Goal: Information Seeking & Learning: Find specific fact

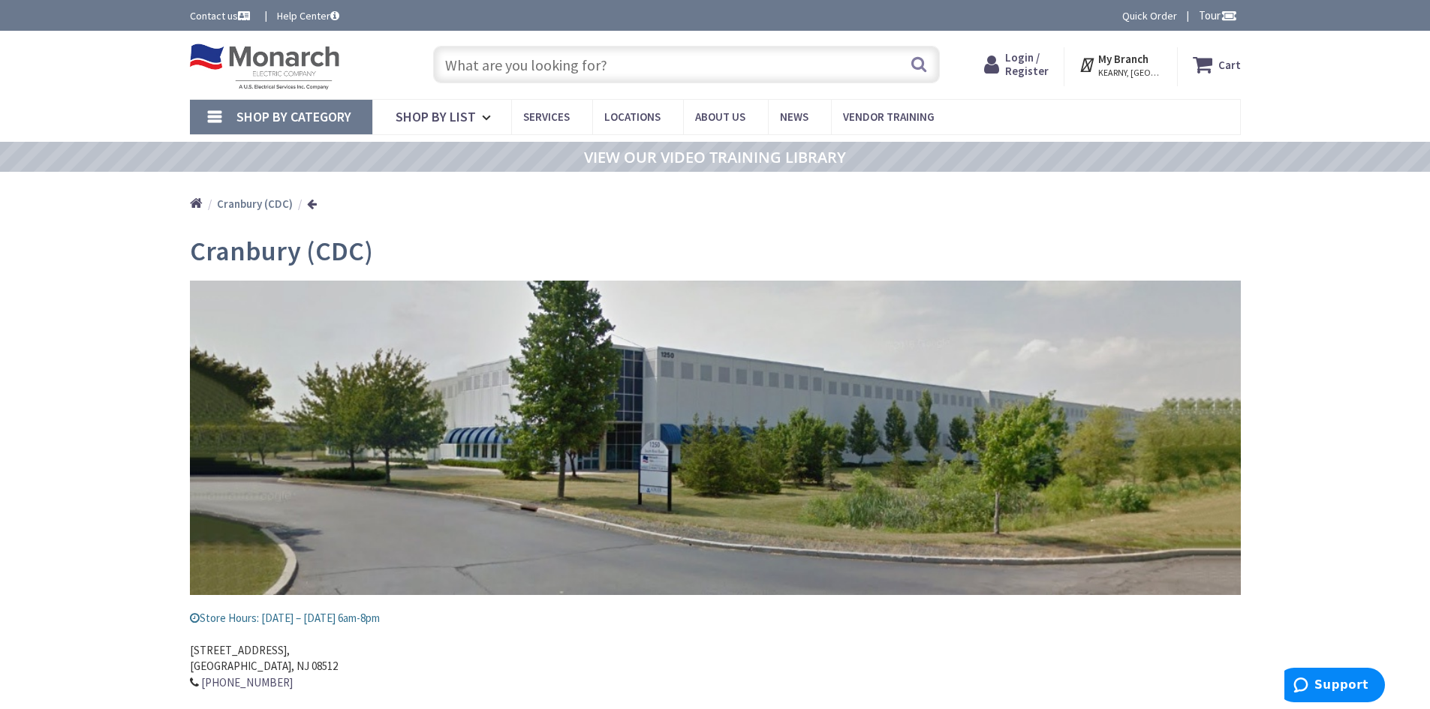
type input "[PERSON_NAME][GEOGRAPHIC_DATA], [GEOGRAPHIC_DATA]"
click at [513, 73] on input "text" at bounding box center [686, 65] width 507 height 38
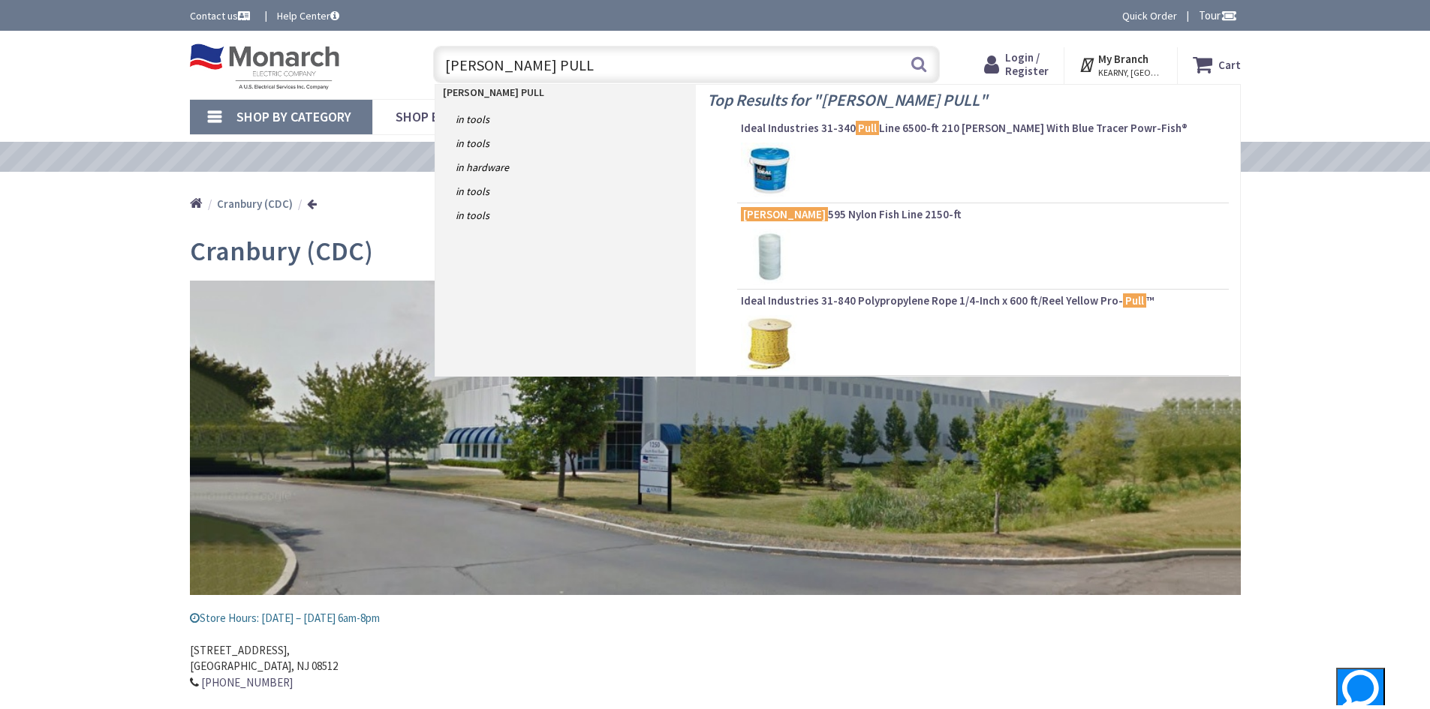
type input "GREENLEE PULL"
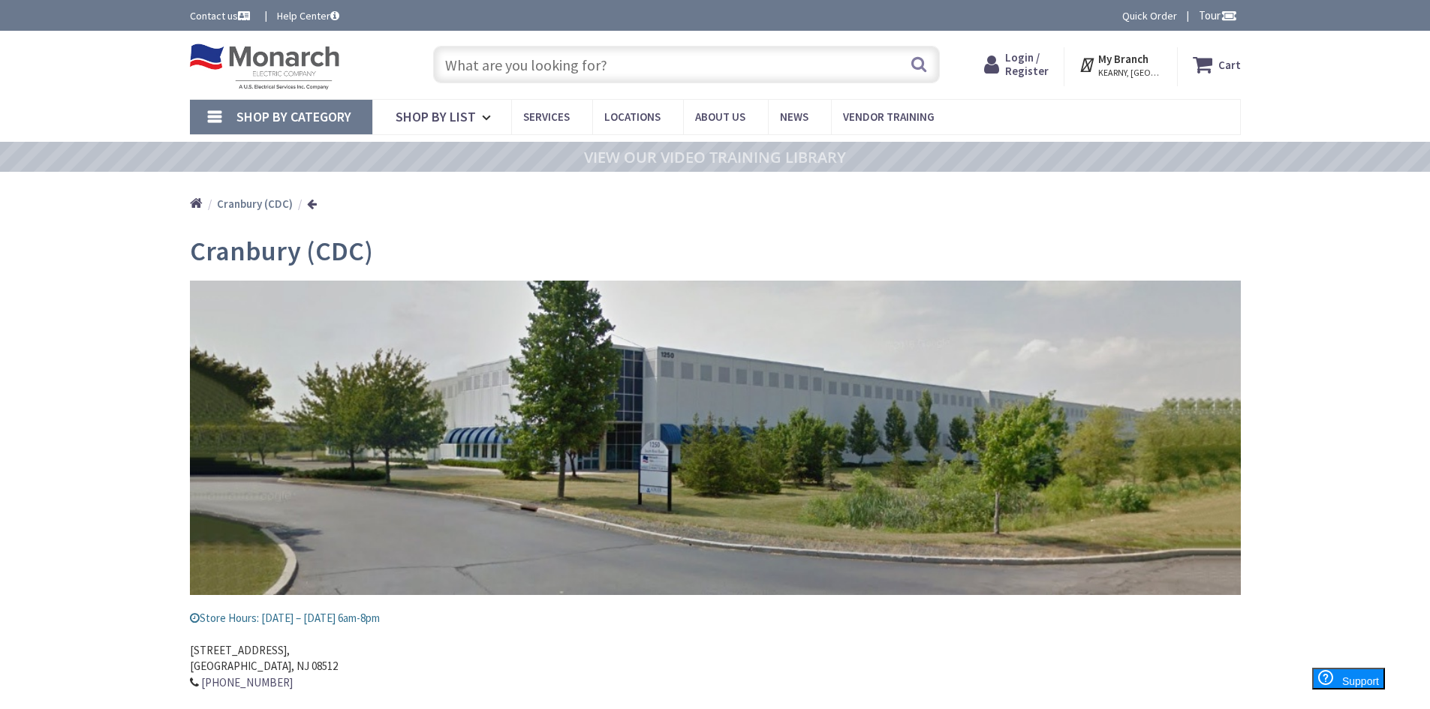
click at [476, 74] on input "text" at bounding box center [686, 65] width 507 height 38
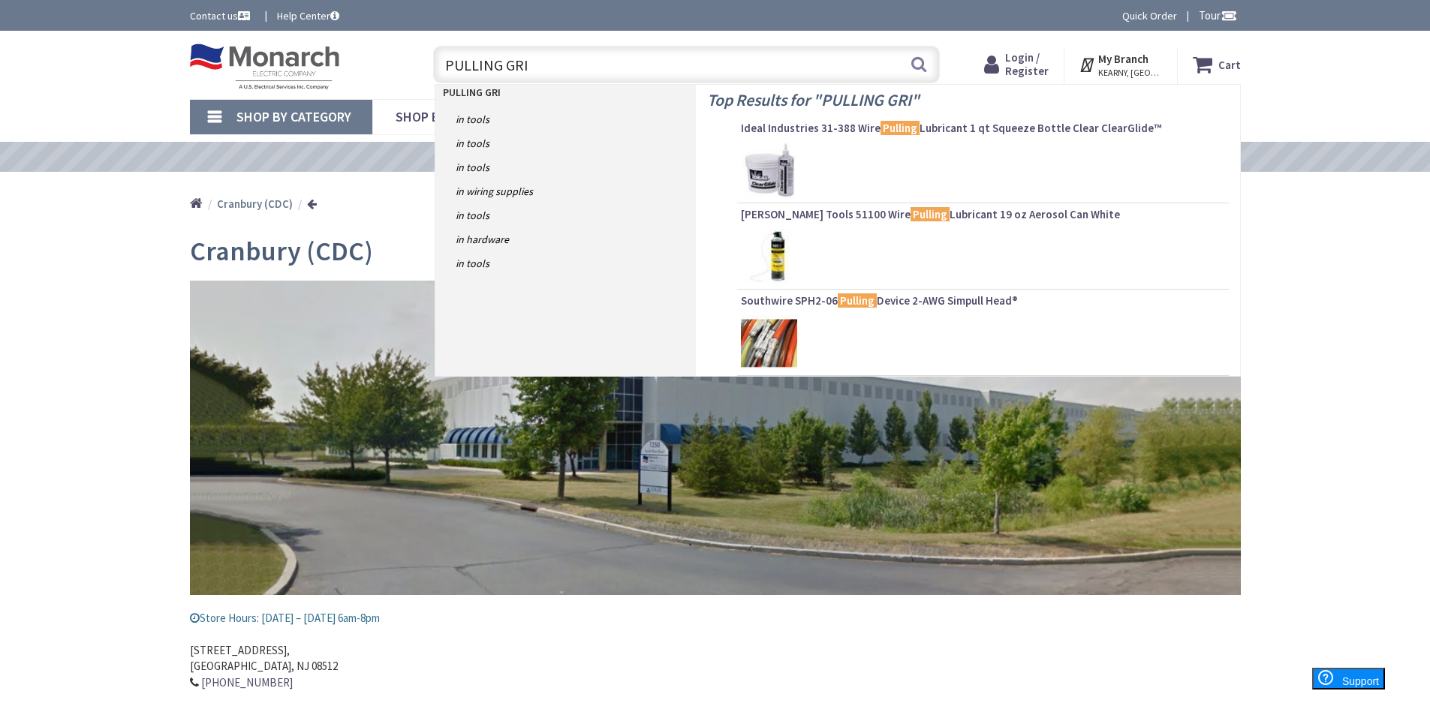
type input "PULLING GRIP"
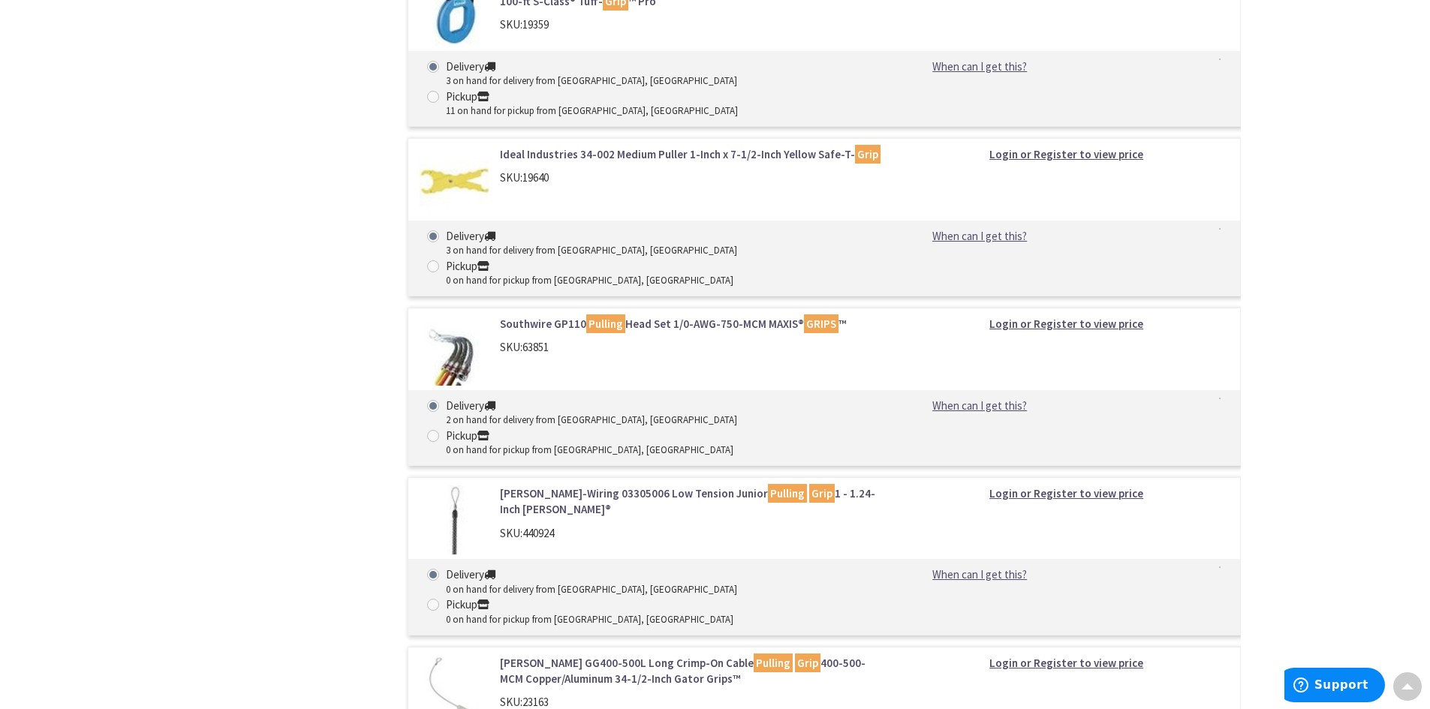
scroll to position [961, 0]
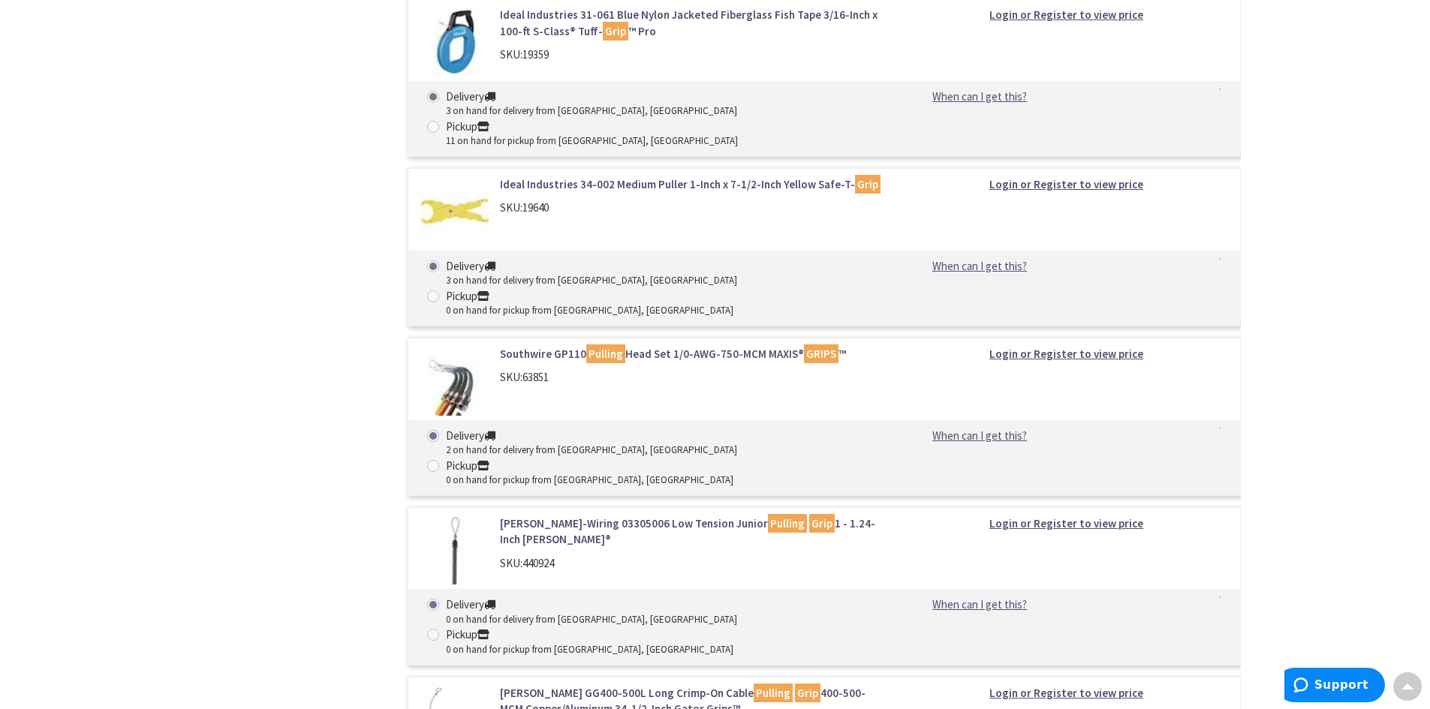
click at [550, 346] on link "Southwire GP110 Pulling Head Set 1/0-AWG-750-MCM MAXIS® GRIPS ™" at bounding box center [691, 354] width 382 height 16
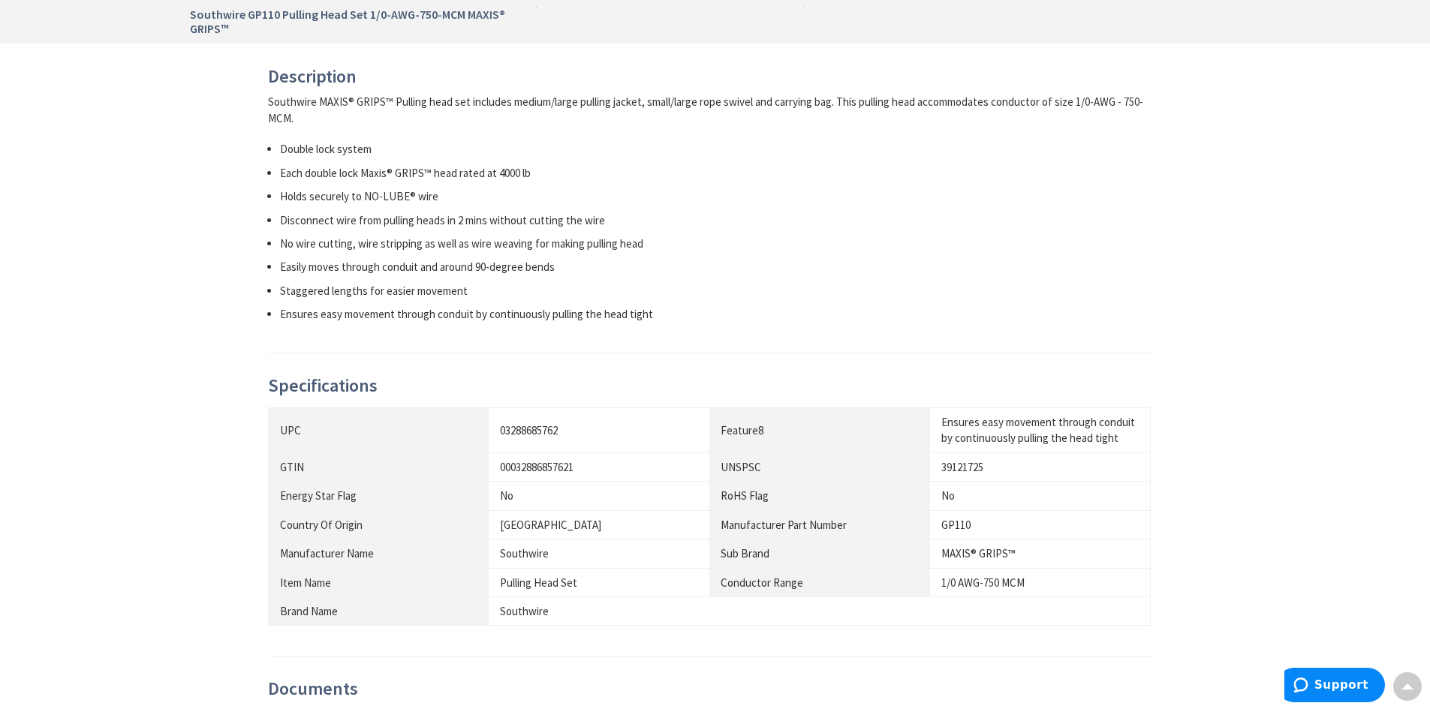
scroll to position [826, 0]
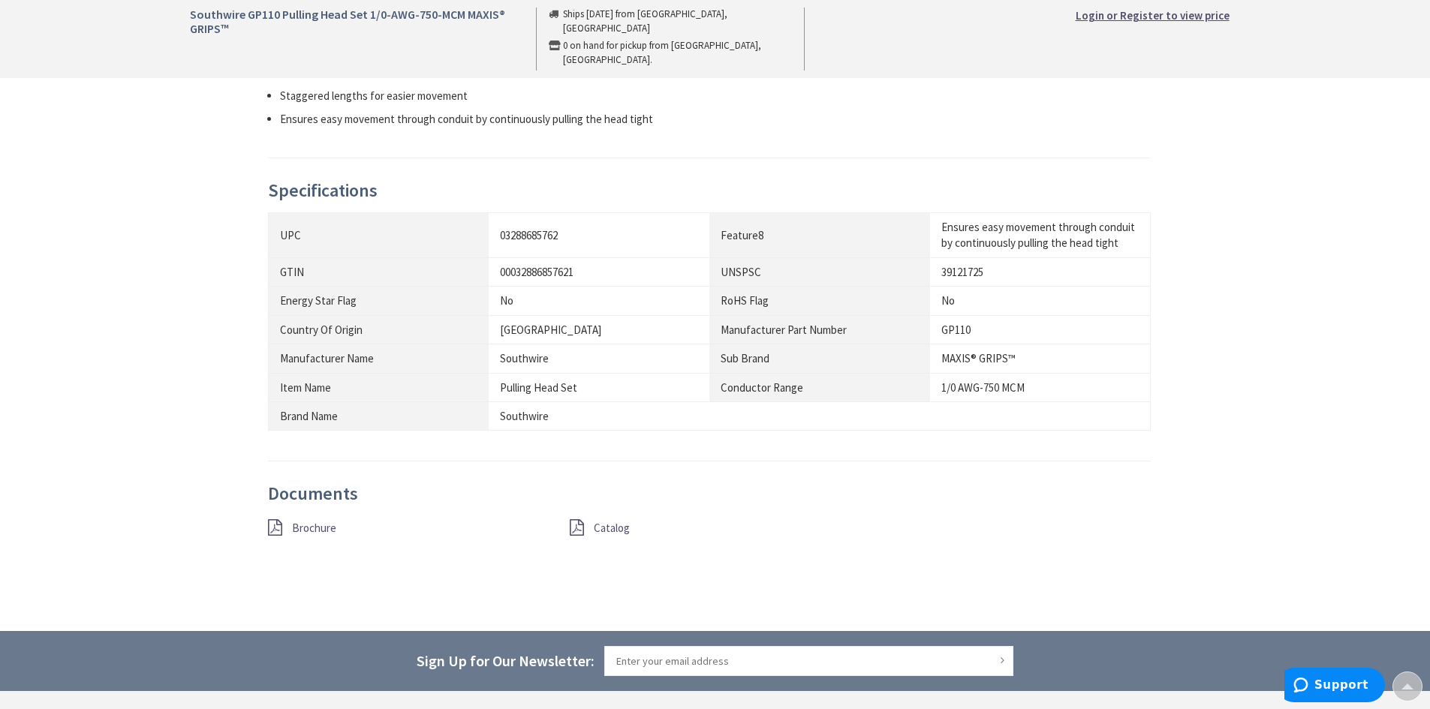
click at [297, 527] on span "Brochure" at bounding box center [314, 528] width 44 height 14
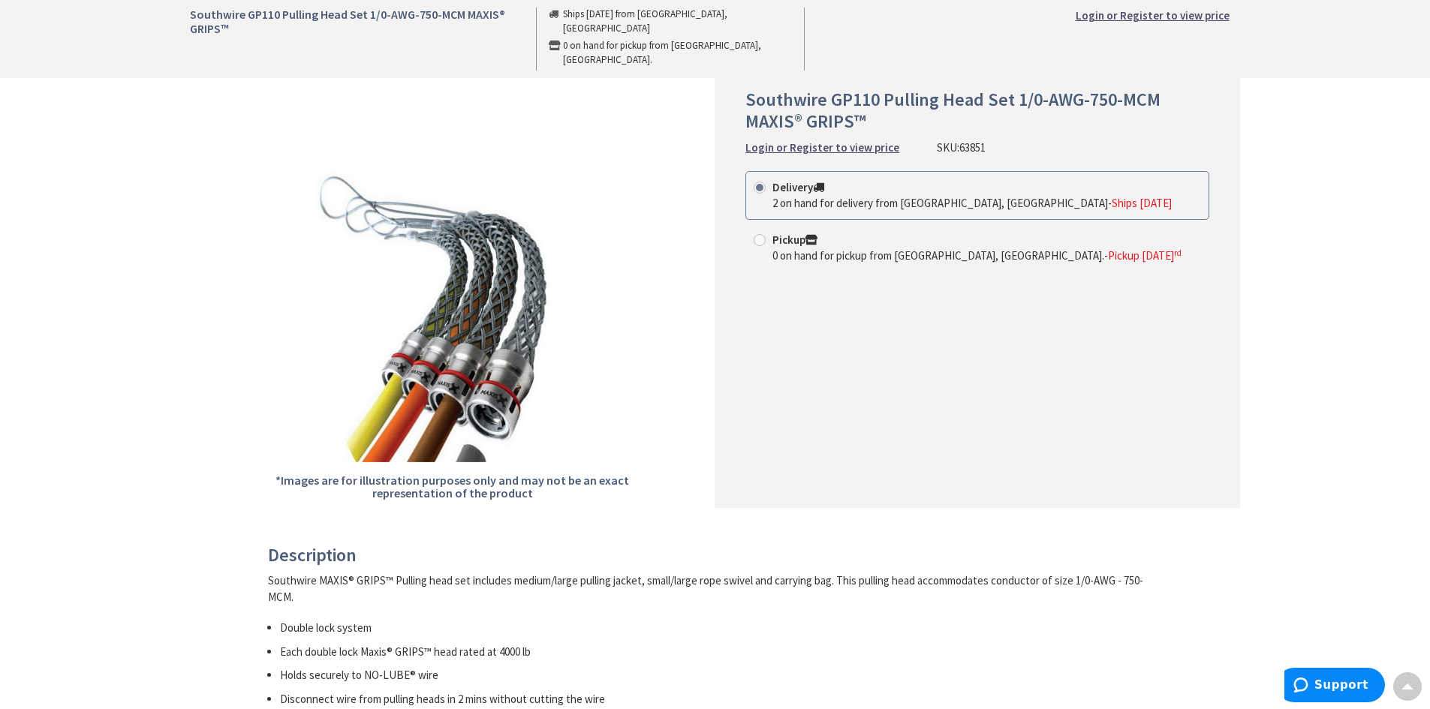
scroll to position [0, 0]
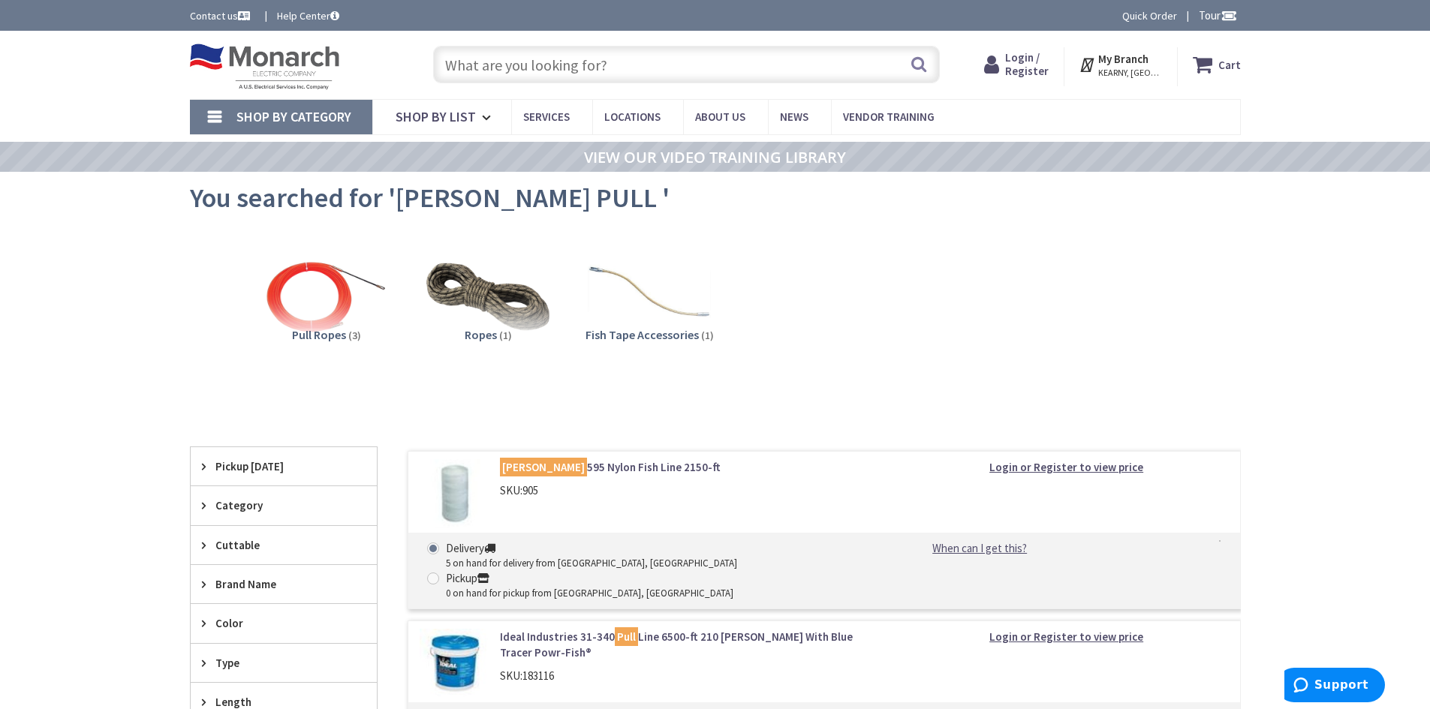
click at [595, 71] on input "text" at bounding box center [686, 65] width 507 height 38
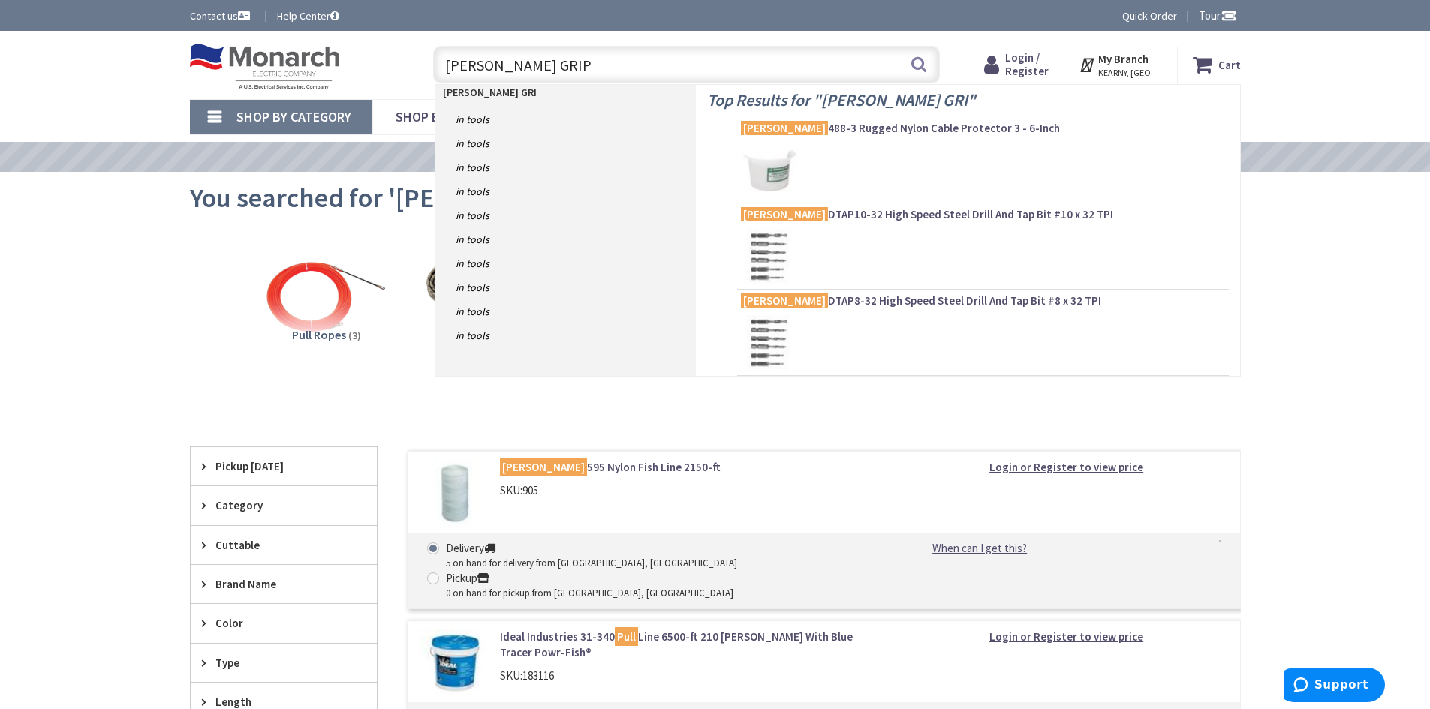
type input "GREENLEE GRIP"
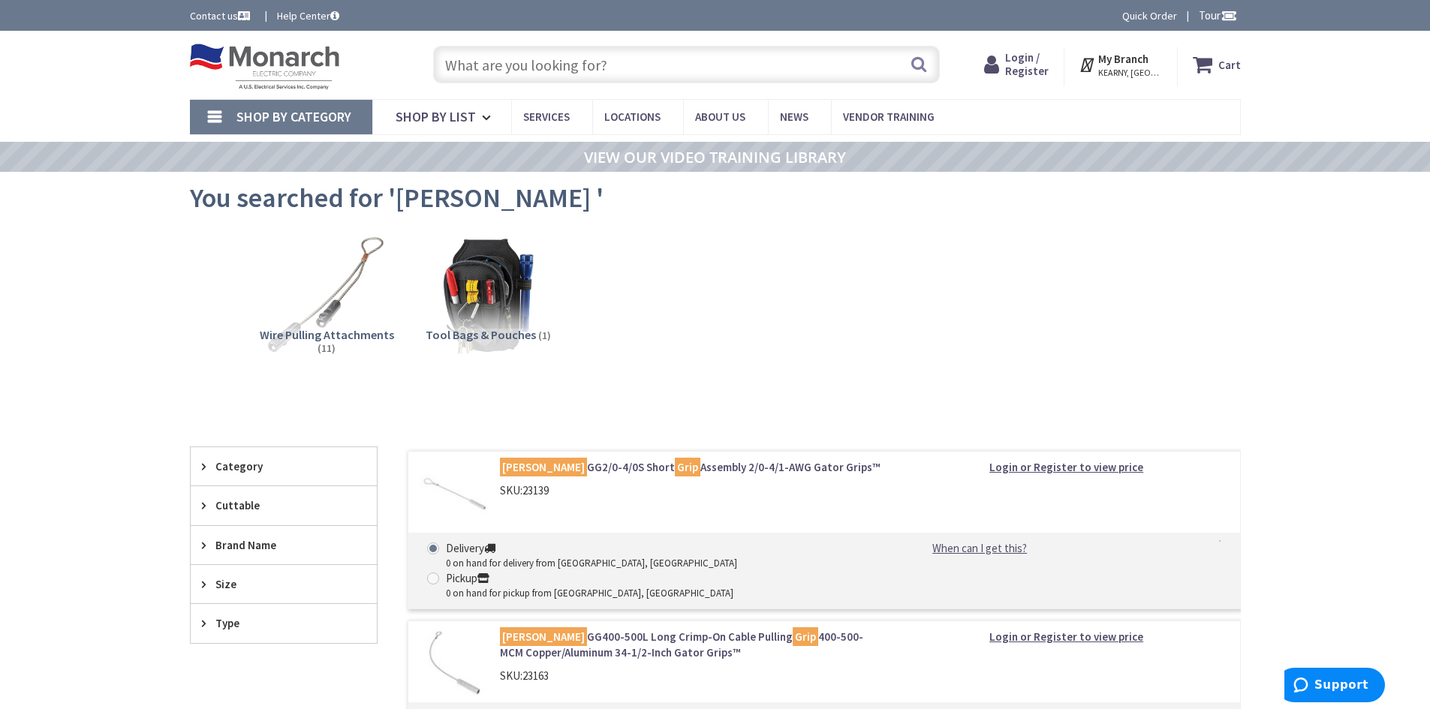
click at [519, 64] on input "text" at bounding box center [686, 65] width 507 height 38
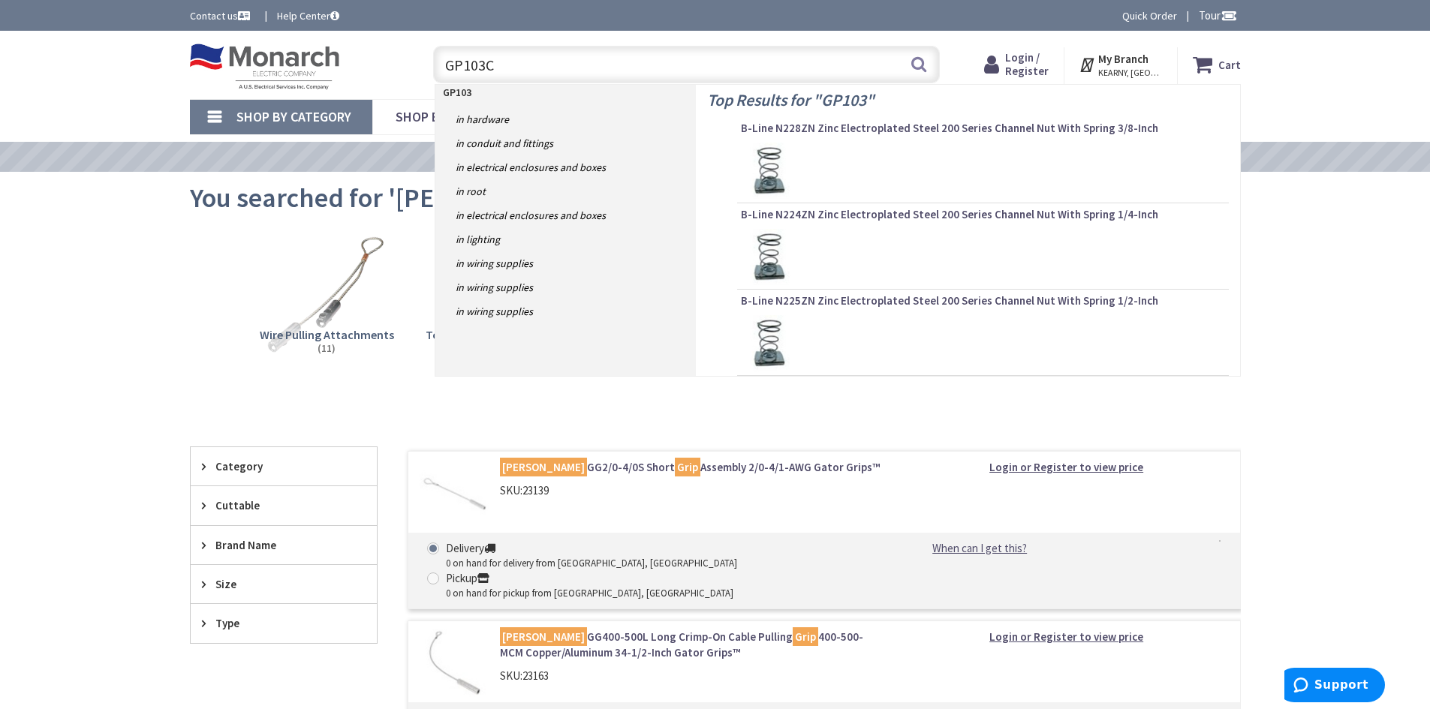
type input "GP103C"
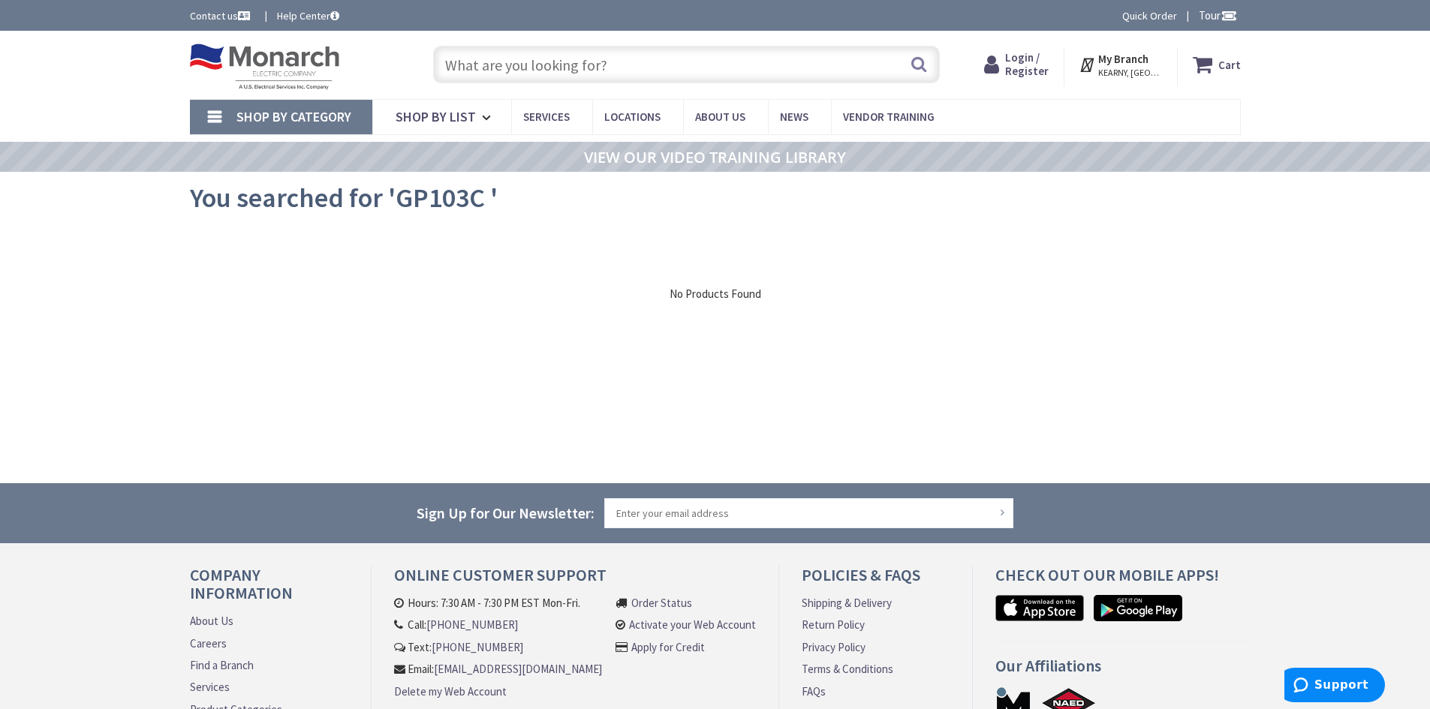
click at [476, 71] on input "text" at bounding box center [686, 65] width 507 height 38
click at [508, 69] on input "text" at bounding box center [686, 65] width 507 height 38
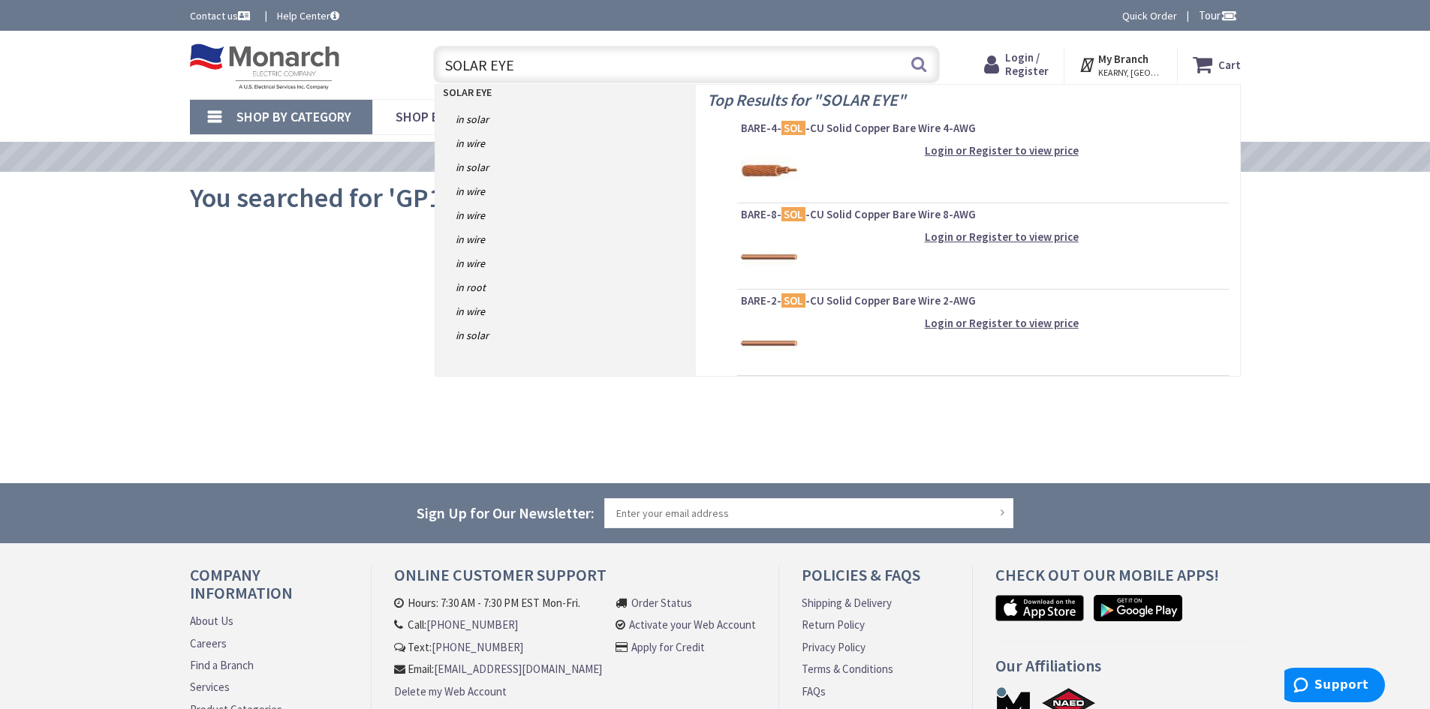
type input "SOLAR EYE"
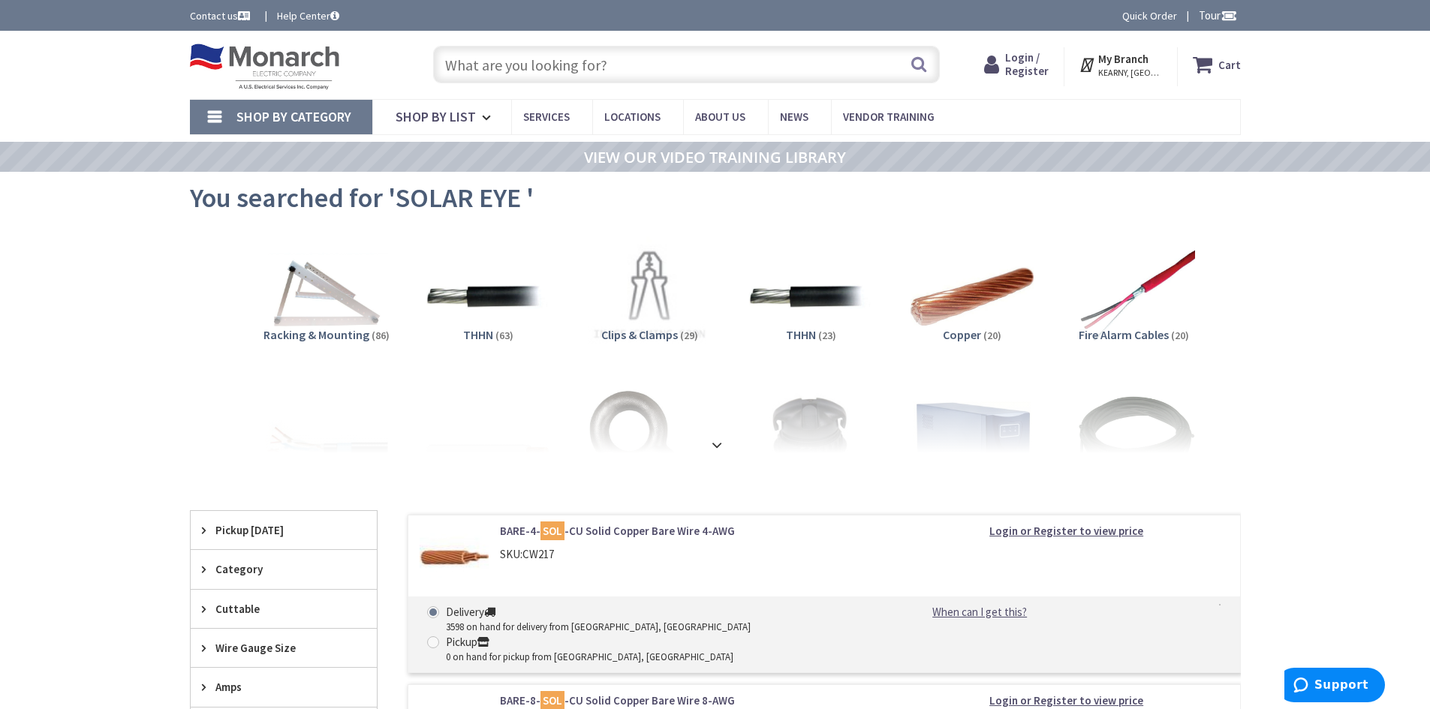
click at [451, 65] on input "text" at bounding box center [686, 65] width 507 height 38
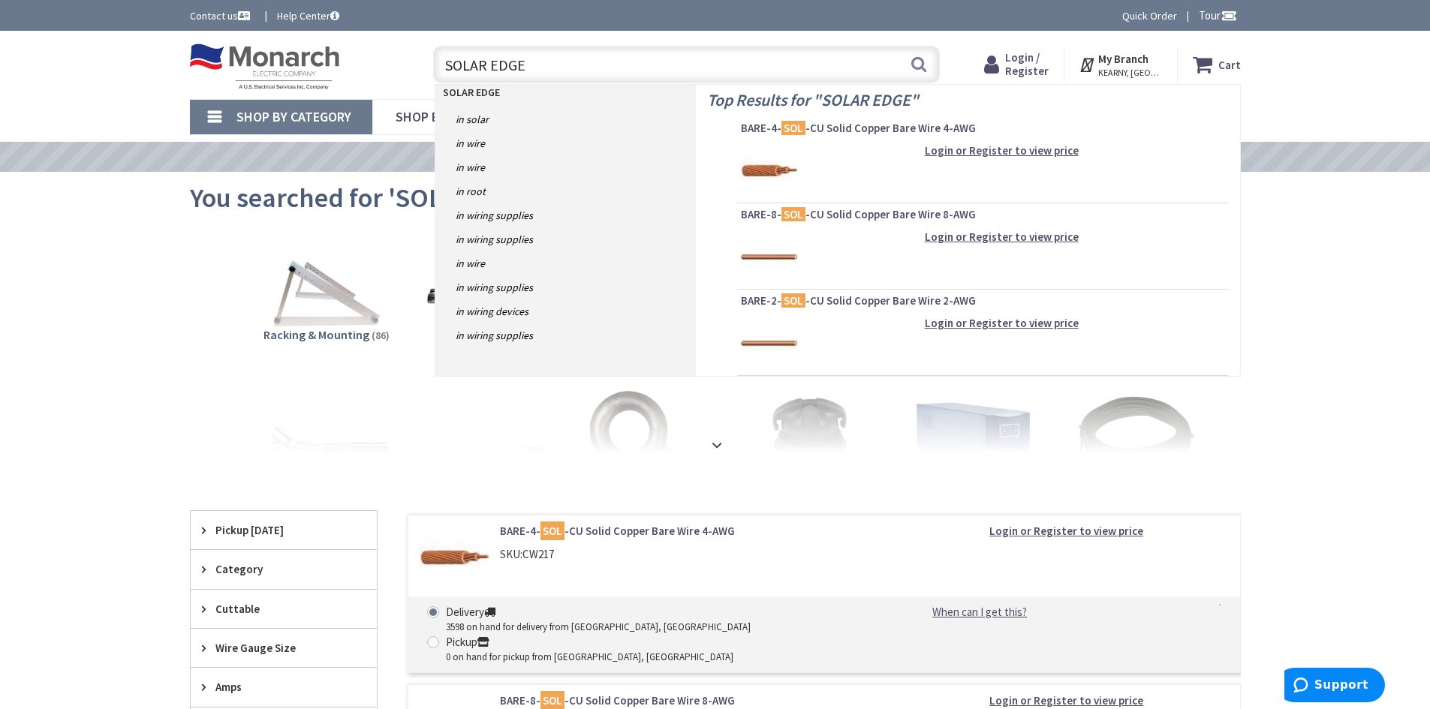
type input "SOLAR EDGE"
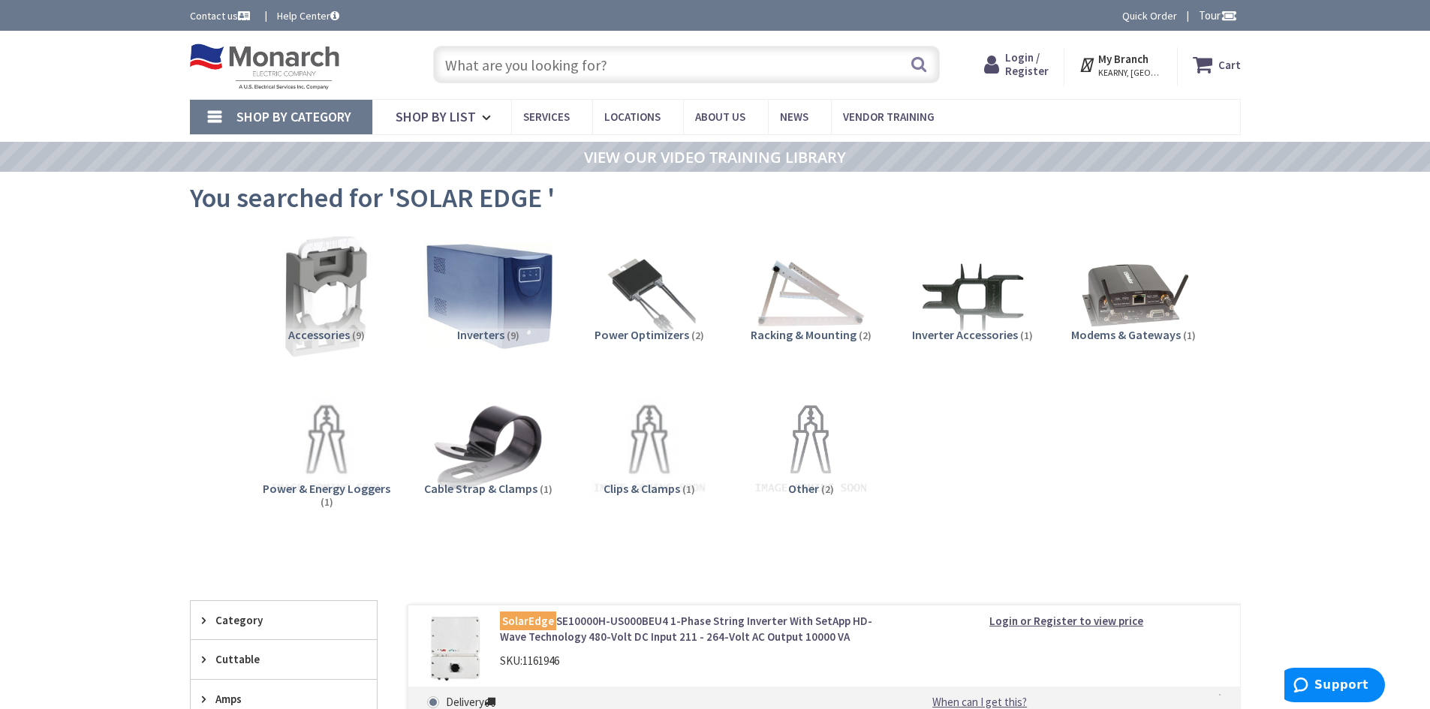
click at [524, 317] on img at bounding box center [488, 297] width 136 height 136
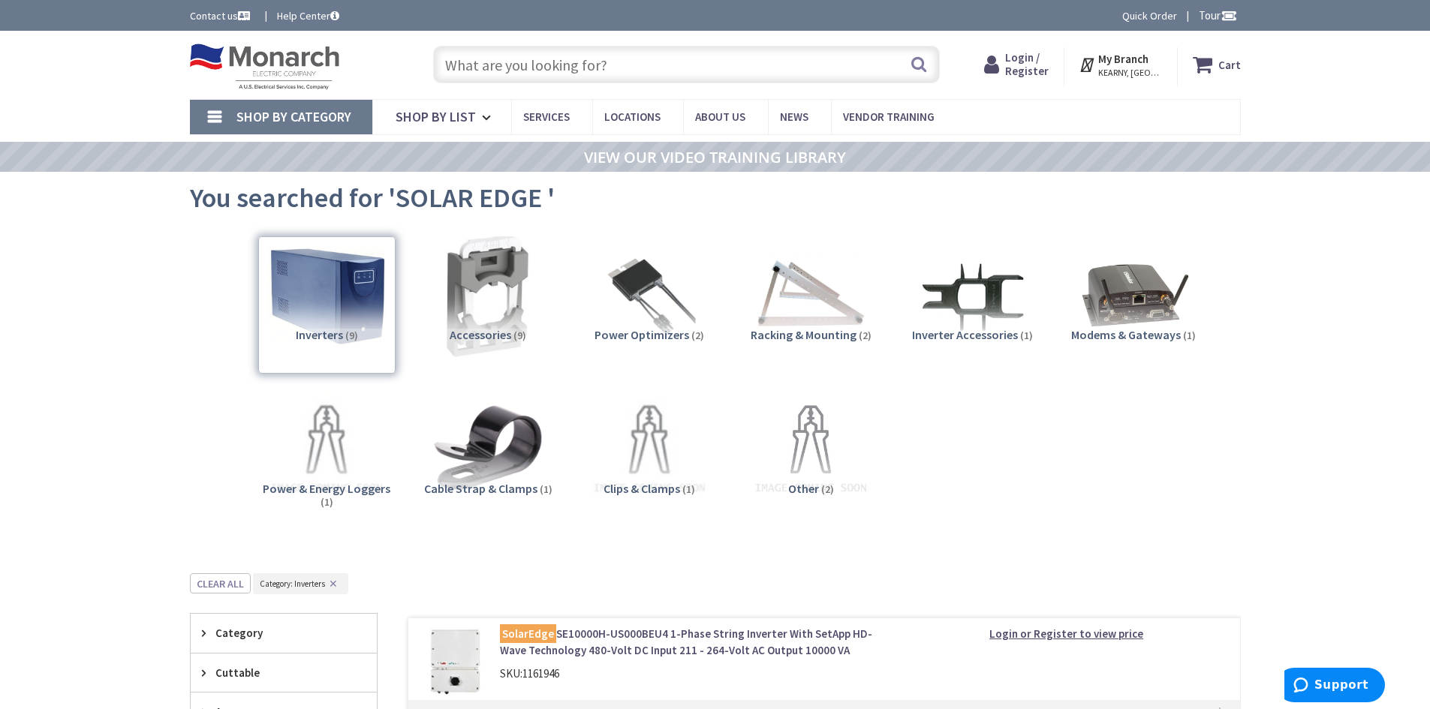
click at [495, 73] on input "text" at bounding box center [686, 65] width 507 height 38
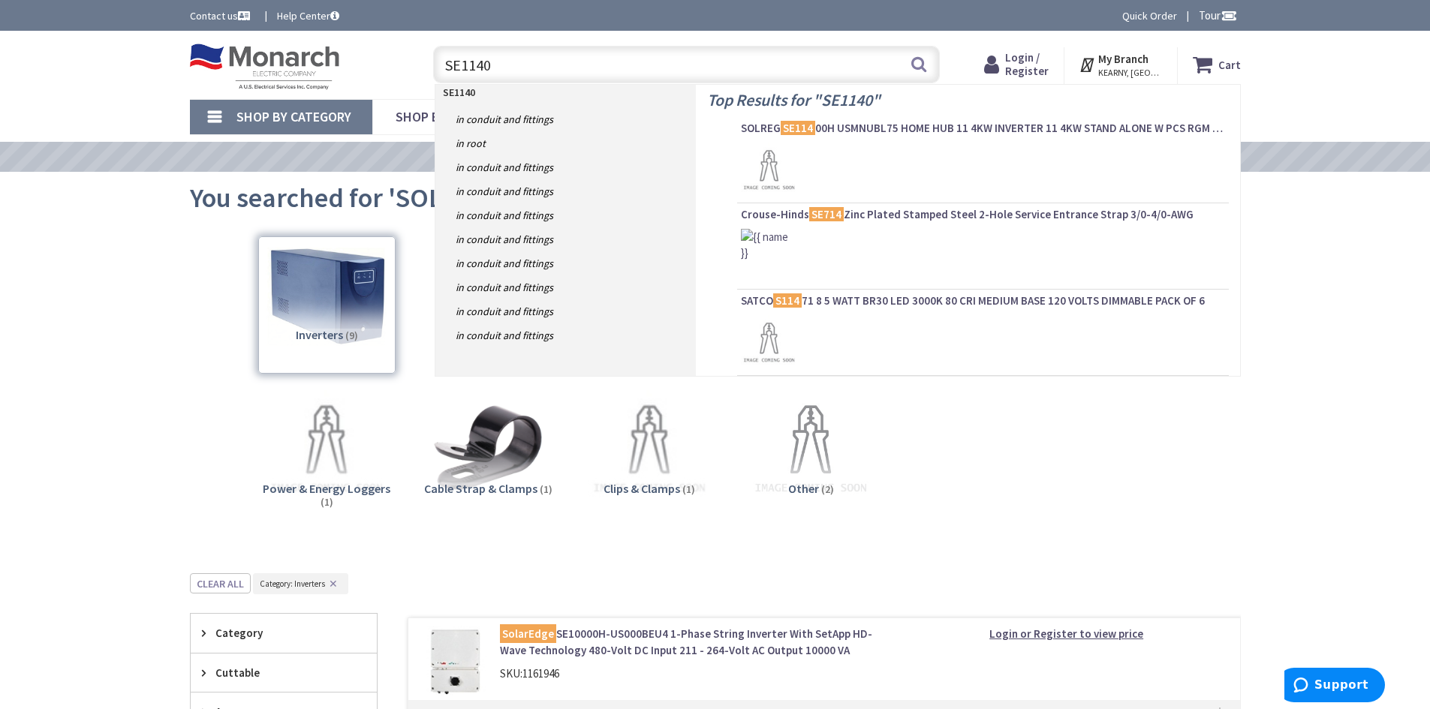
type input "SE11400"
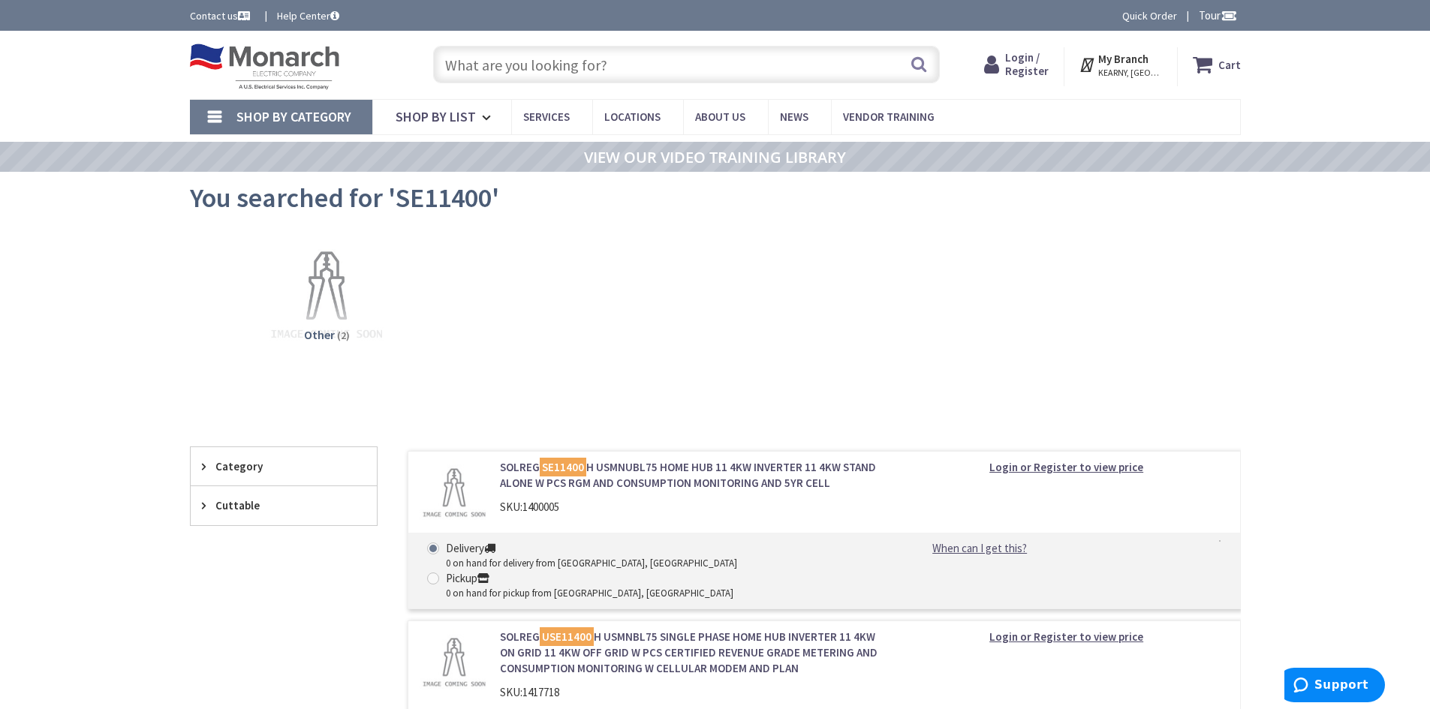
click at [469, 70] on input "text" at bounding box center [686, 65] width 507 height 38
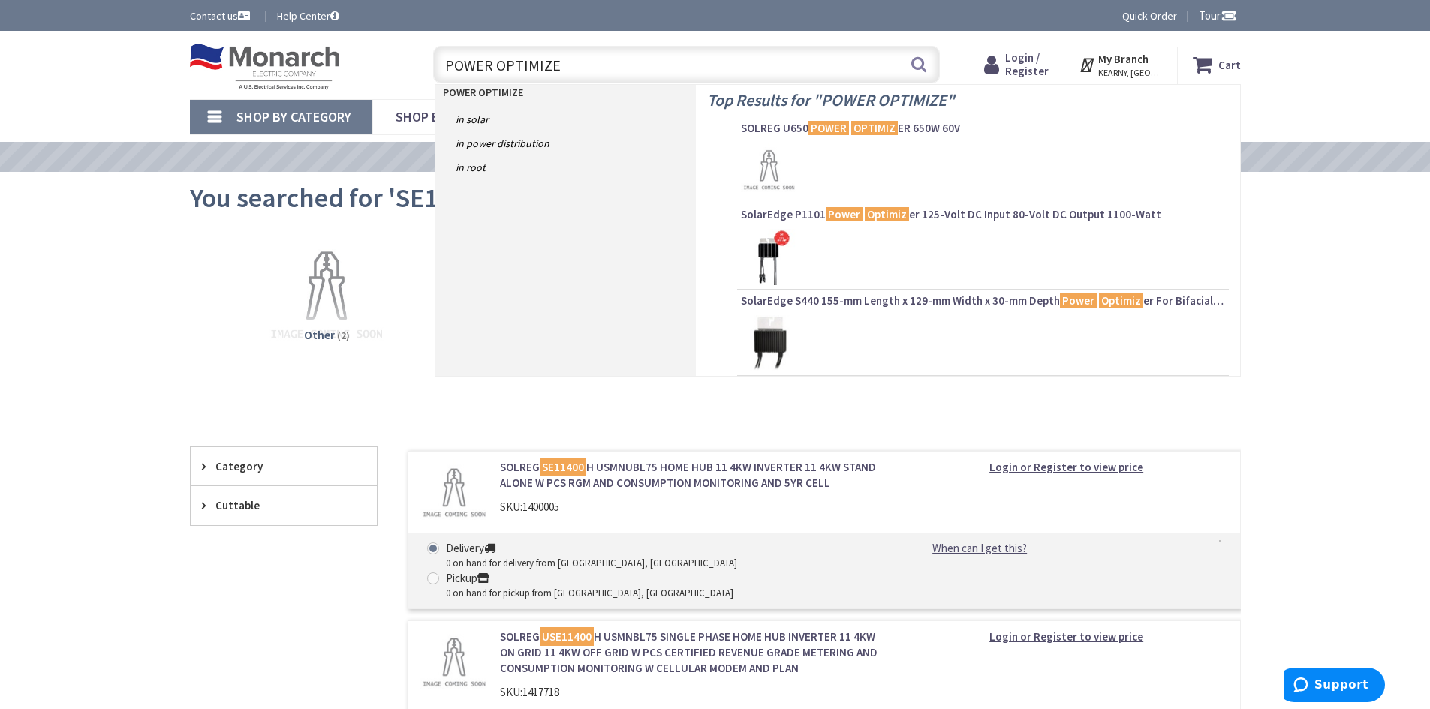
type input "POWER OPTIMIZER"
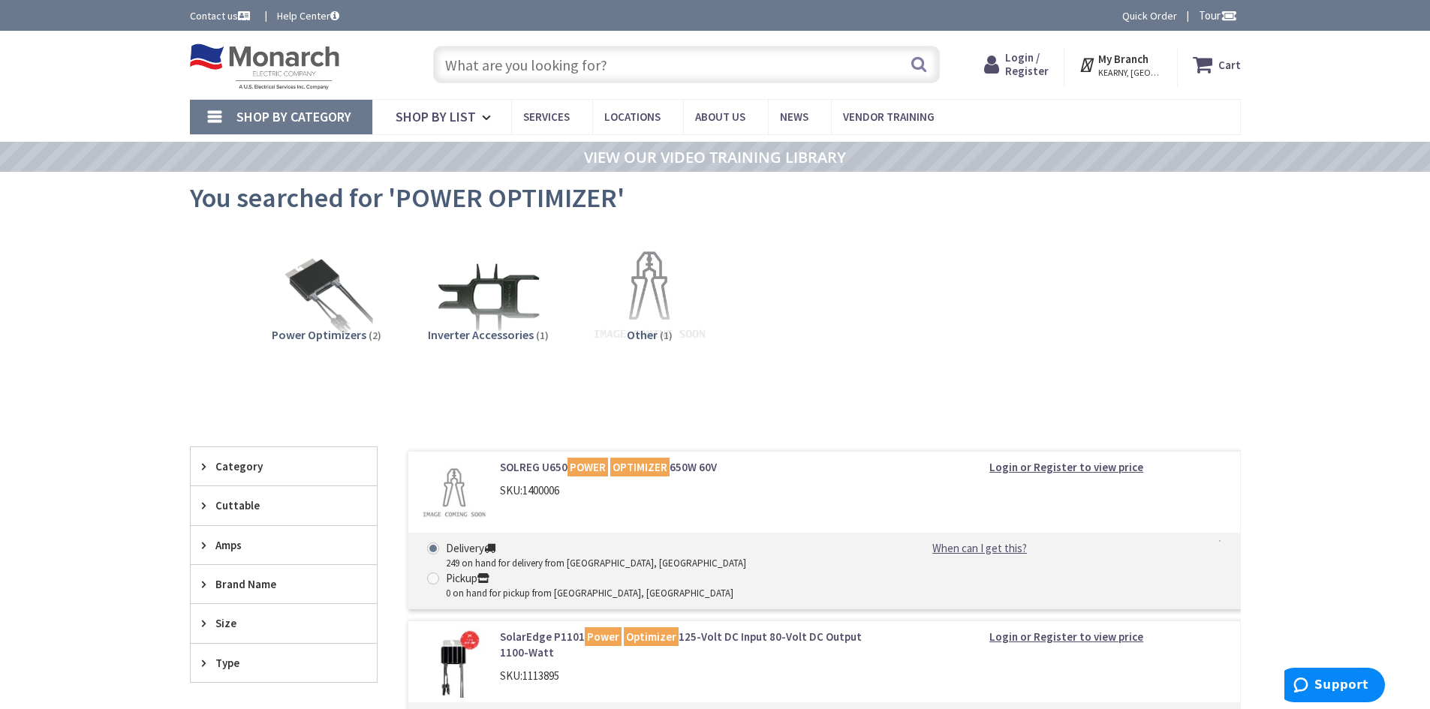
click at [608, 68] on input "text" at bounding box center [686, 65] width 507 height 38
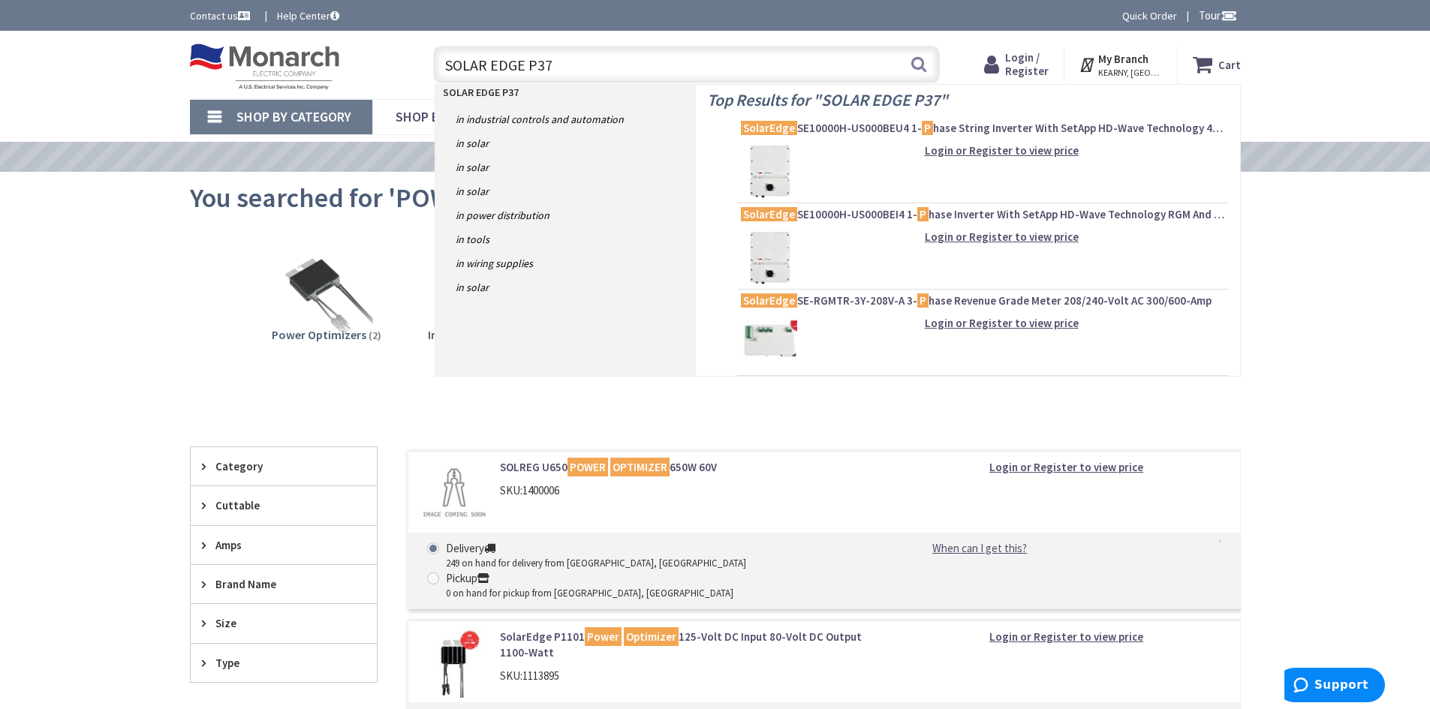
type input "SOLAR EDGE P370"
